Goal: Information Seeking & Learning: Learn about a topic

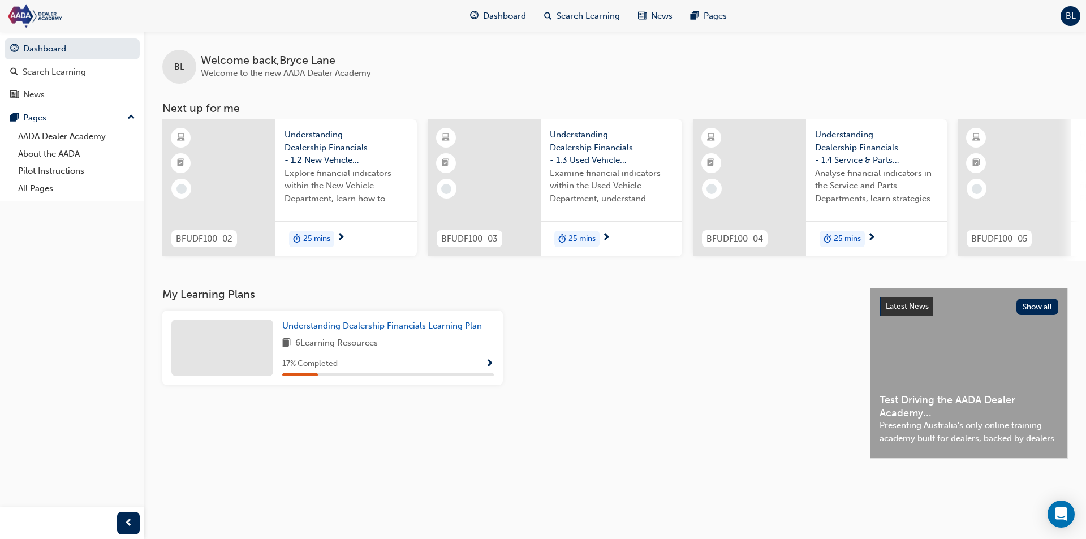
click at [323, 145] on span "Understanding Dealership Financials - 1.2 New Vehicle Department" at bounding box center [345, 147] width 123 height 38
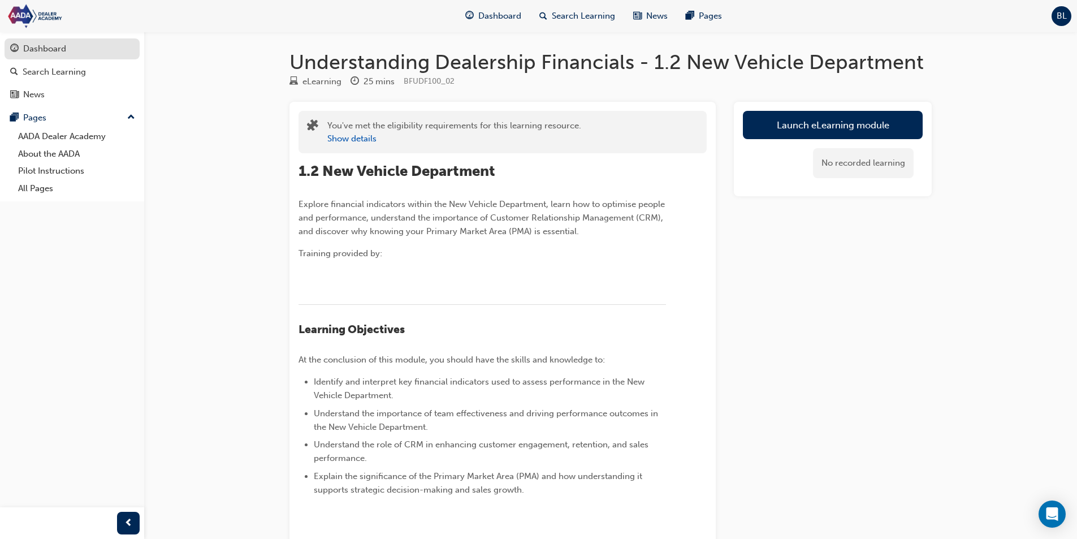
click at [19, 38] on link "Dashboard" at bounding box center [72, 48] width 135 height 21
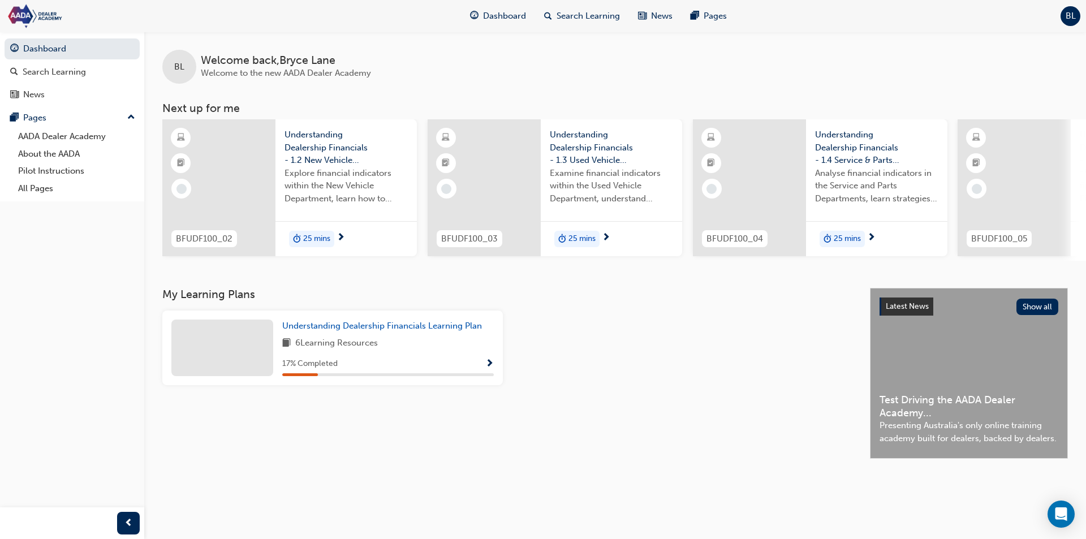
click at [363, 340] on div "Understanding Dealership Financials Learning Plan 6 Learning Resources 17 % Com…" at bounding box center [387, 347] width 211 height 57
click at [351, 327] on span "Understanding Dealership Financials Learning Plan" at bounding box center [382, 326] width 200 height 10
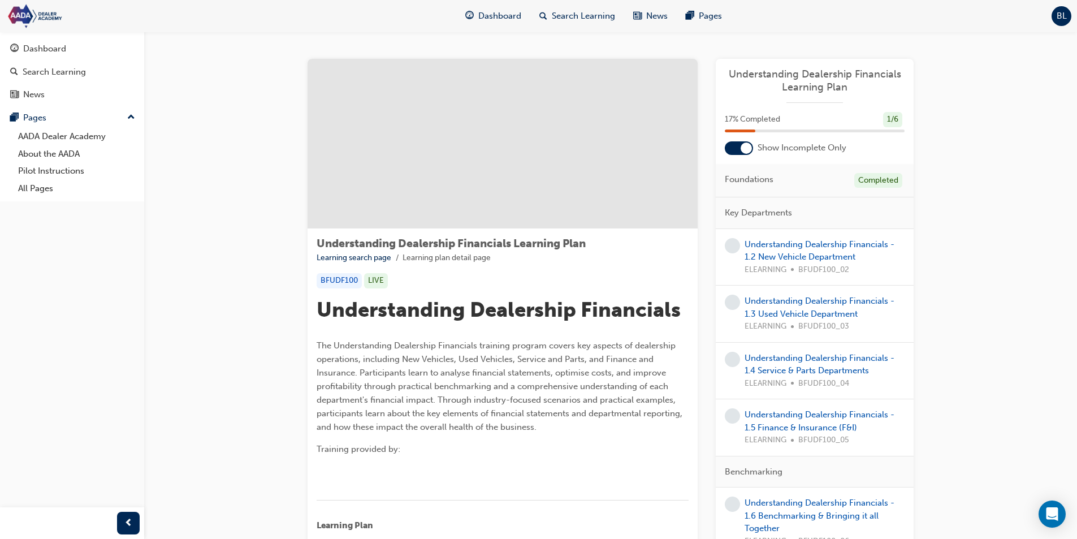
click at [741, 149] on div at bounding box center [746, 147] width 11 height 11
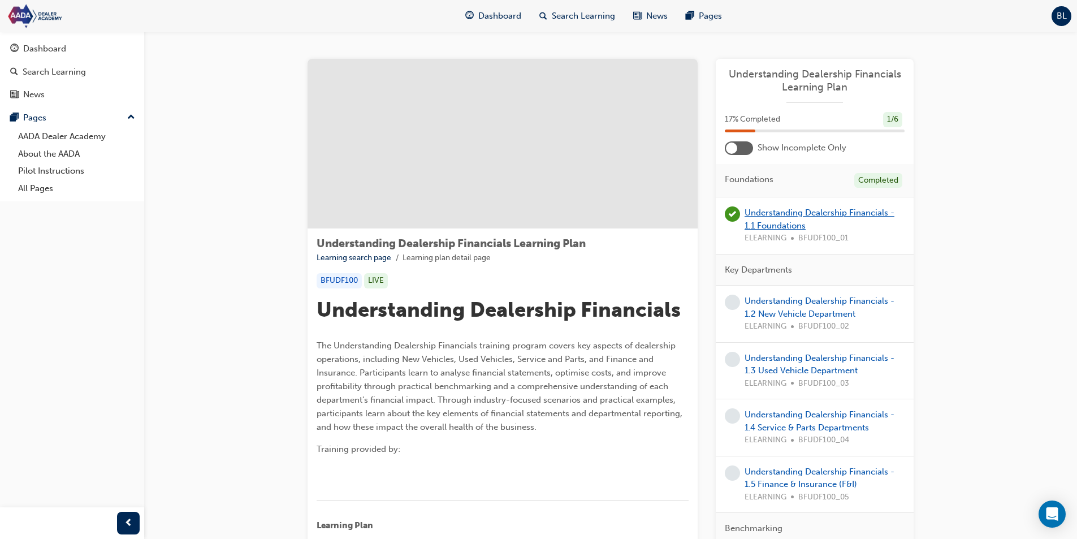
click at [767, 220] on link "Understanding Dealership Financials - 1.1 Foundations" at bounding box center [820, 218] width 150 height 23
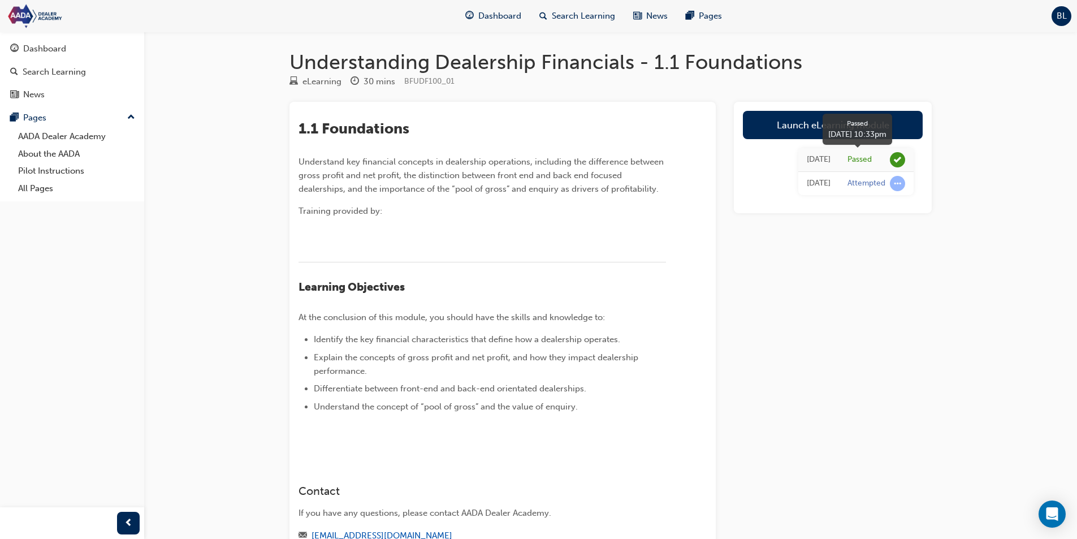
click at [849, 163] on div "Passed" at bounding box center [859, 159] width 24 height 11
drag, startPoint x: 821, startPoint y: 193, endPoint x: 850, endPoint y: 186, distance: 29.1
click at [823, 193] on td "[DATE]" at bounding box center [818, 184] width 41 height 24
click at [416, 276] on div "﻿" at bounding box center [482, 269] width 367 height 14
click at [128, 520] on span "prev-icon" at bounding box center [128, 523] width 8 height 14
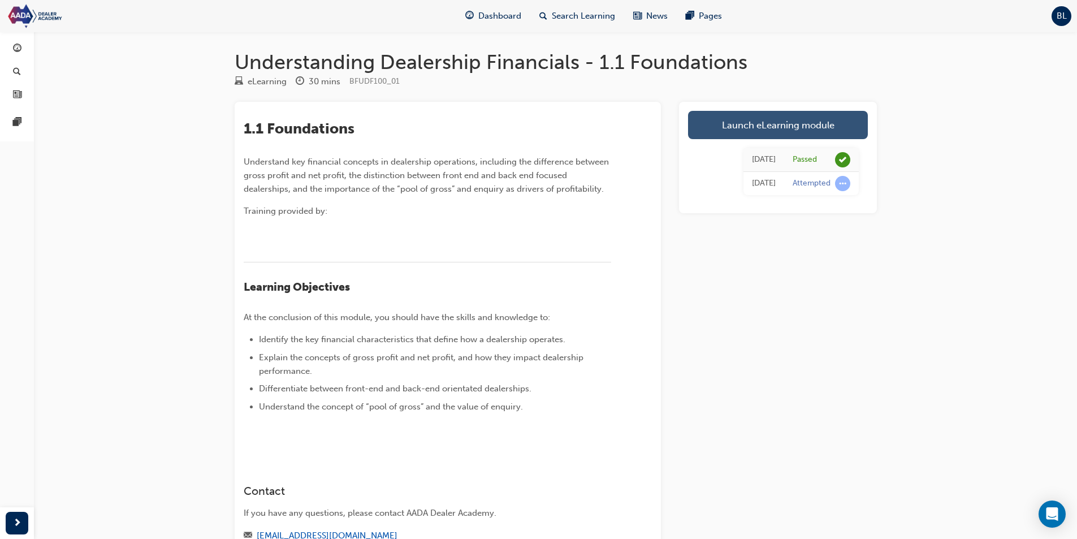
click at [802, 127] on link "Launch eLearning module" at bounding box center [778, 125] width 180 height 28
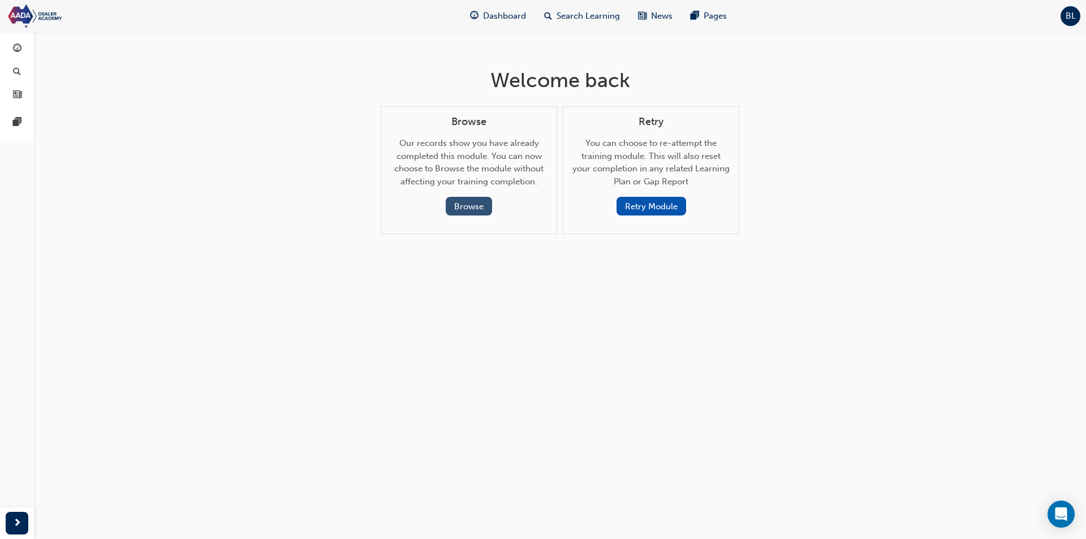
click at [470, 204] on button "Browse" at bounding box center [469, 206] width 46 height 19
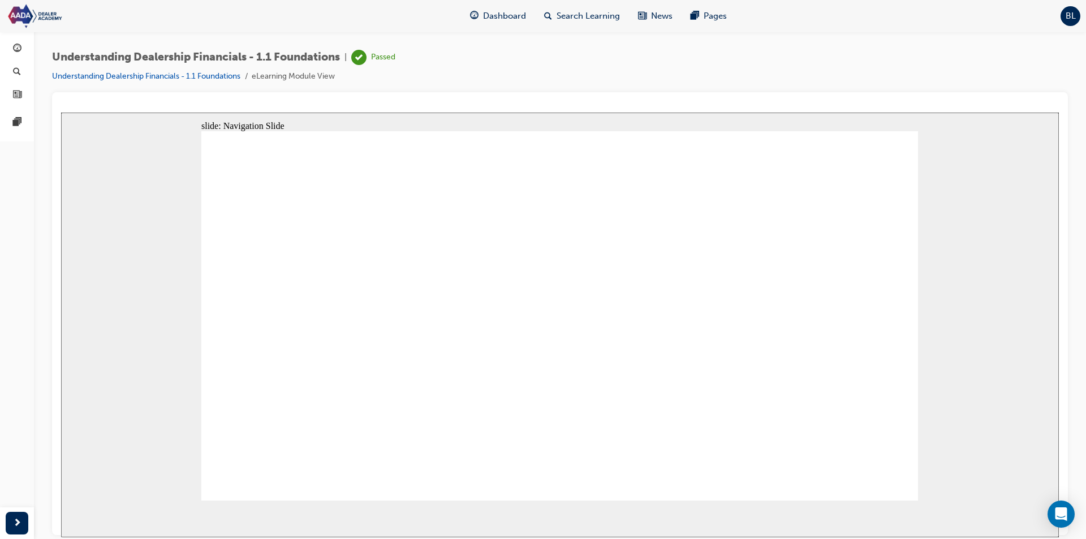
click at [196, 78] on link "Understanding Dealership Financials - 1.1 Foundations" at bounding box center [146, 76] width 188 height 10
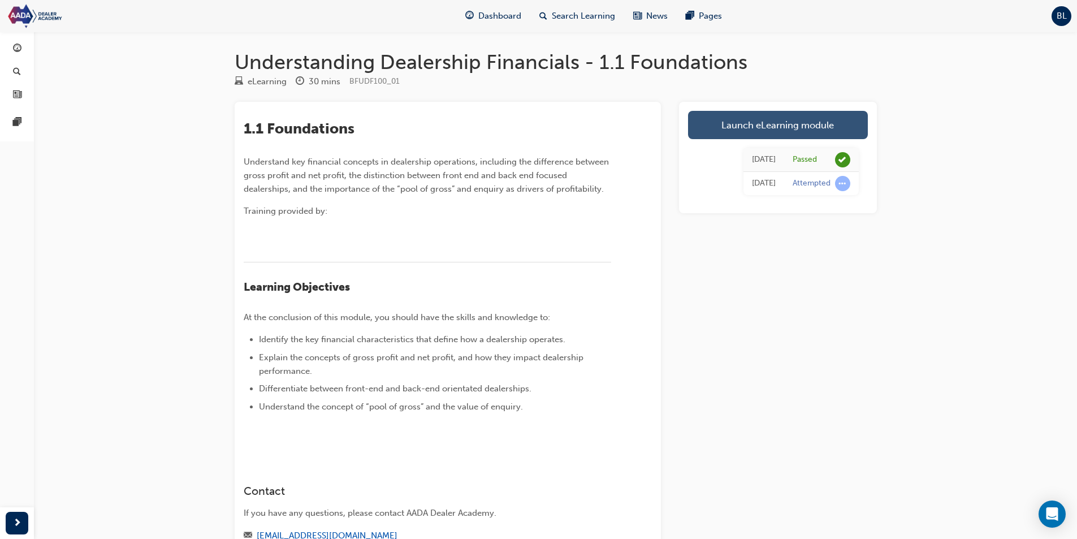
click at [781, 130] on link "Launch eLearning module" at bounding box center [778, 125] width 180 height 28
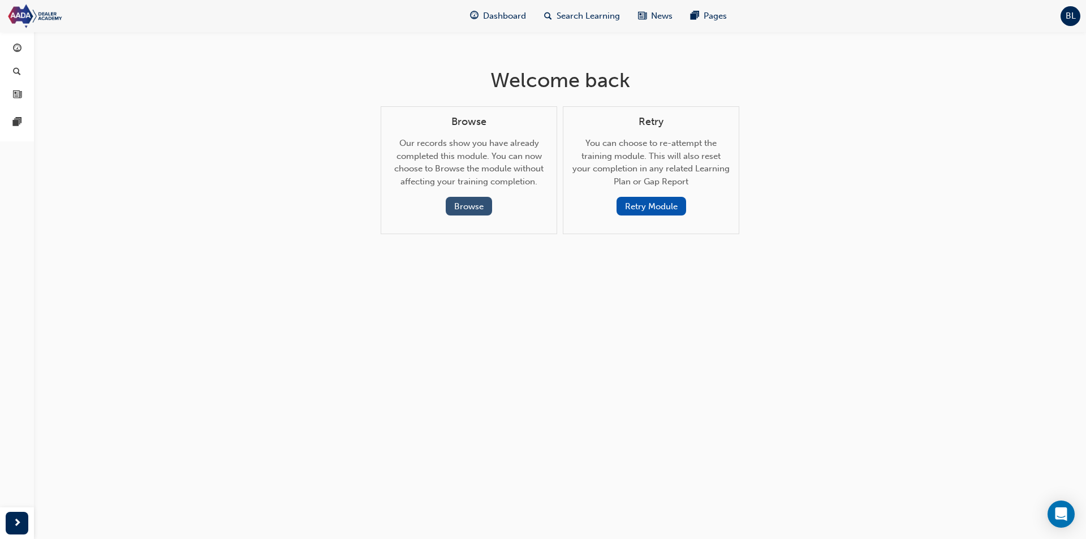
click at [466, 206] on button "Browse" at bounding box center [469, 206] width 46 height 19
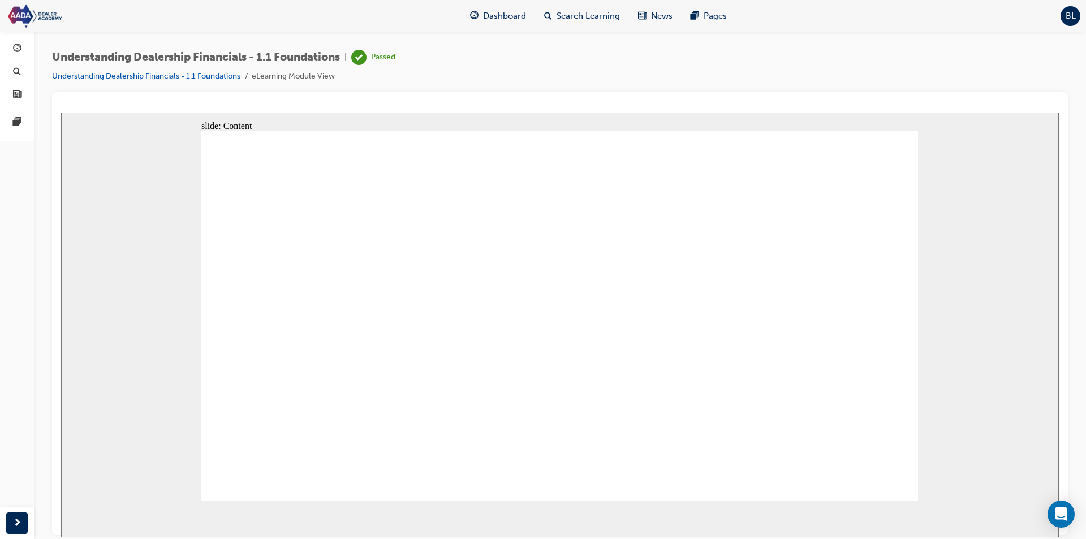
click at [1017, 175] on div "slide: Chapter 1: Characteristics of a dealership Rectangle Rectangle 2 Menu 10…" at bounding box center [559, 324] width 997 height 425
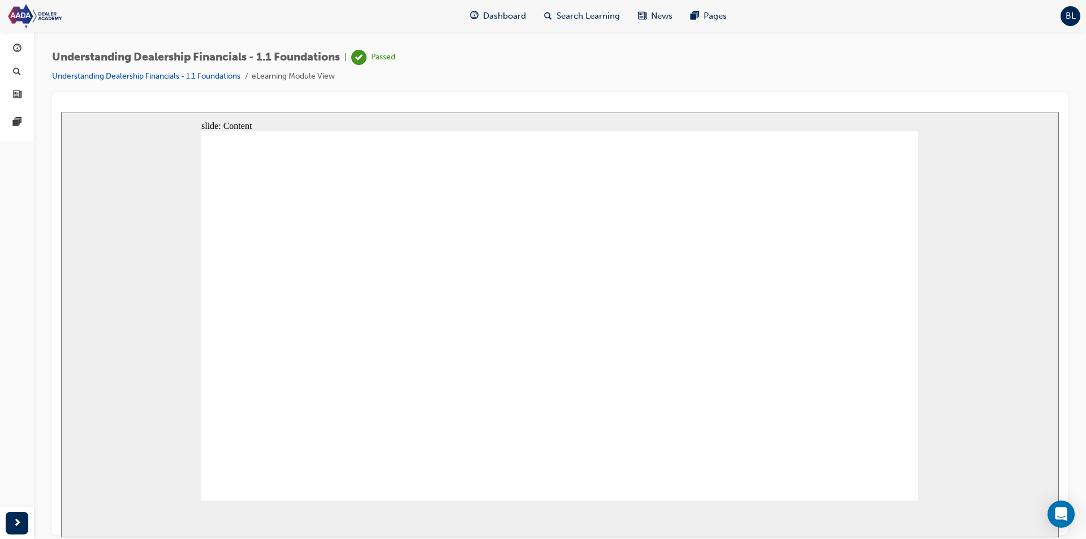
drag, startPoint x: 331, startPoint y: 287, endPoint x: 944, endPoint y: 390, distance: 621.4
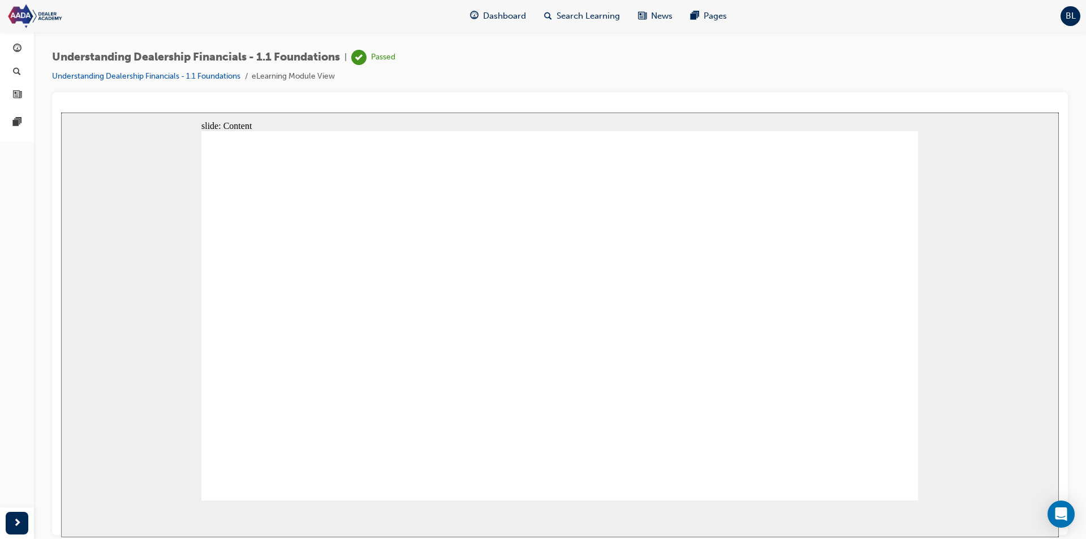
click at [962, 369] on div "slide: Content Rectangle Rectangle 2 Menu 100% Complete Module navigation Welco…" at bounding box center [559, 324] width 997 height 425
